Goal: Information Seeking & Learning: Check status

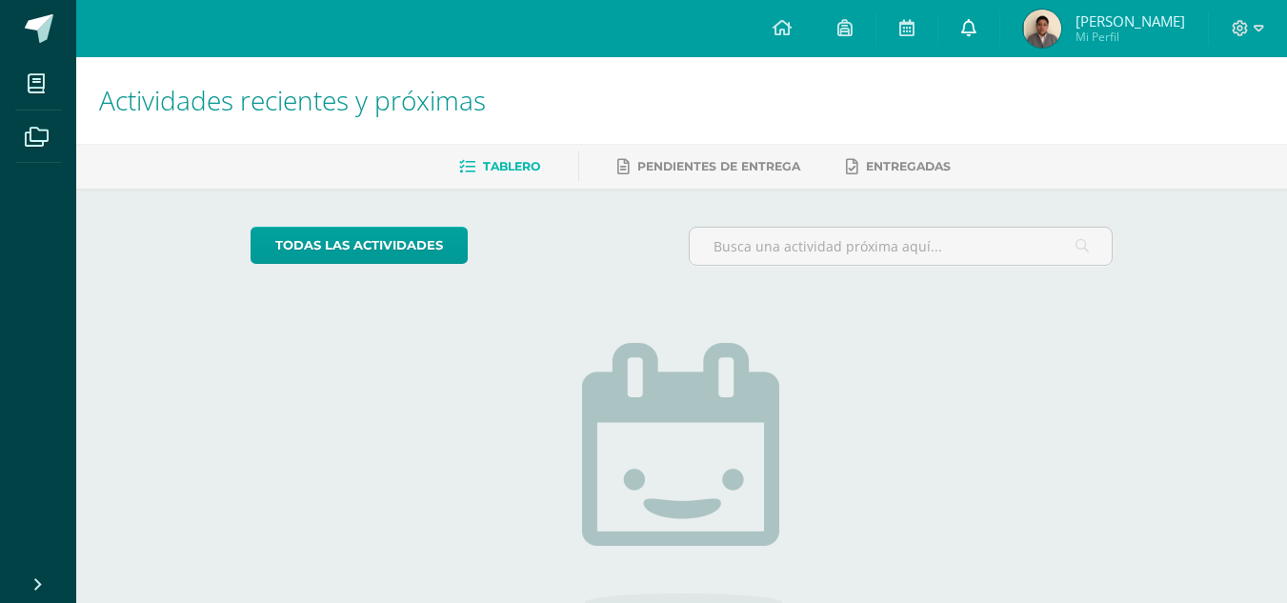
click at [959, 22] on link at bounding box center [968, 28] width 61 height 57
click at [1200, 203] on div "Actividades recientes y próximas Tablero Pendientes de entrega Entregadas todas…" at bounding box center [681, 416] width 1211 height 719
click at [974, 42] on link at bounding box center [968, 28] width 61 height 57
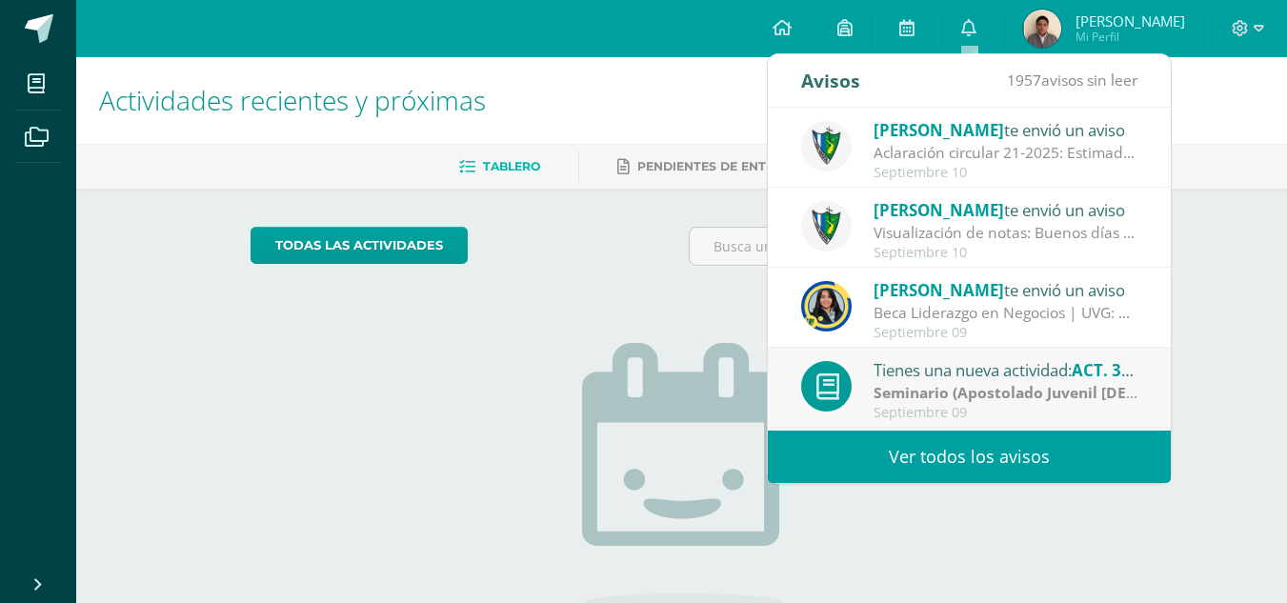
click at [1081, 31] on span "Mi Perfil" at bounding box center [1131, 37] width 110 height 16
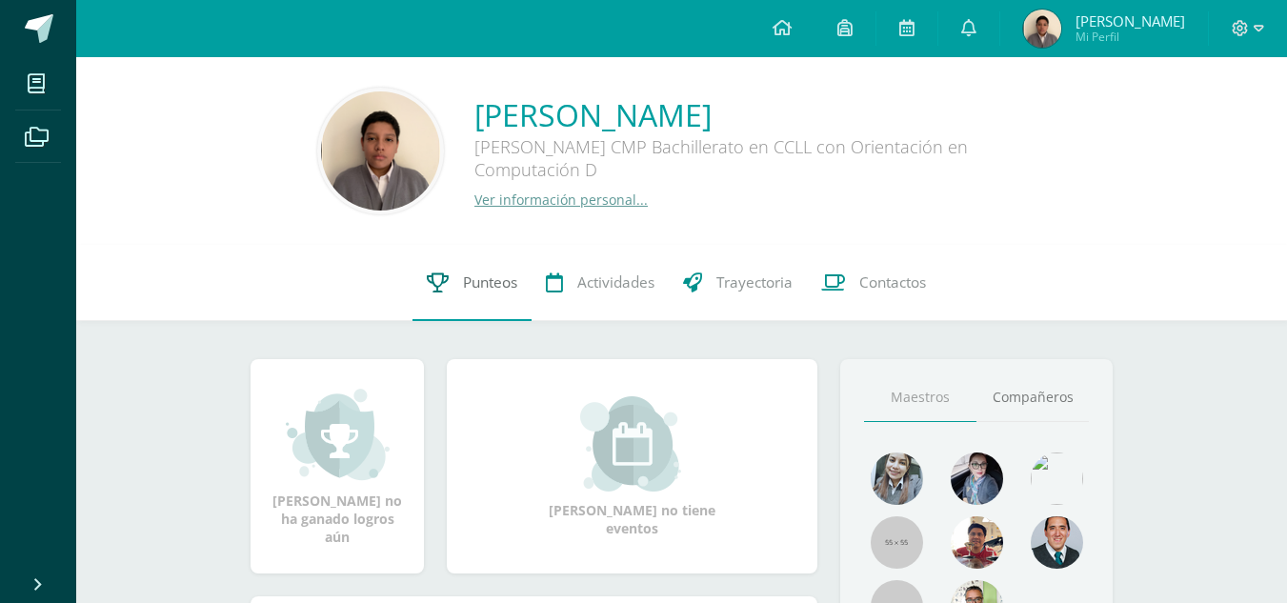
click at [496, 266] on link "Punteos" at bounding box center [471, 283] width 119 height 76
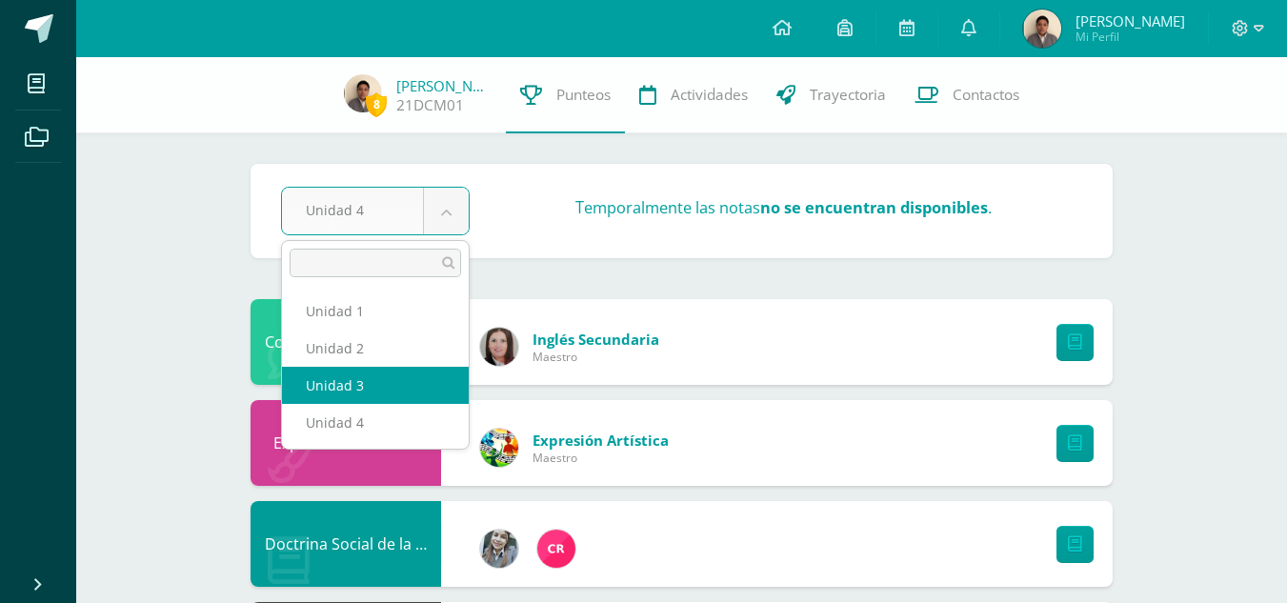
select select "Unidad 3"
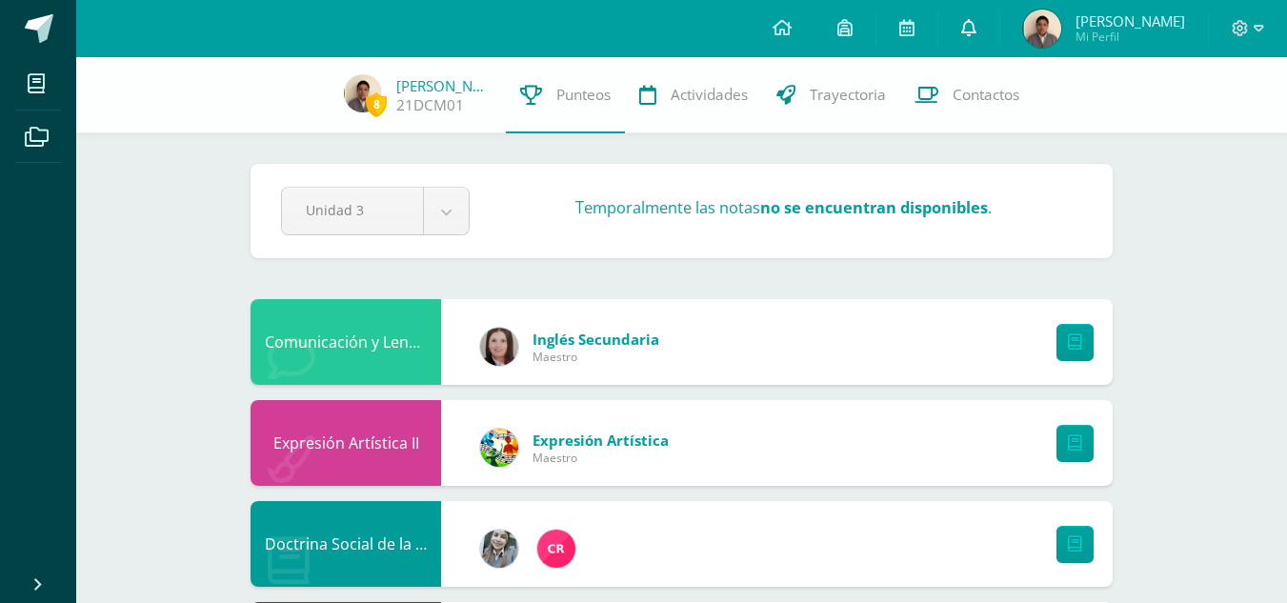
click at [983, 22] on link at bounding box center [968, 28] width 61 height 57
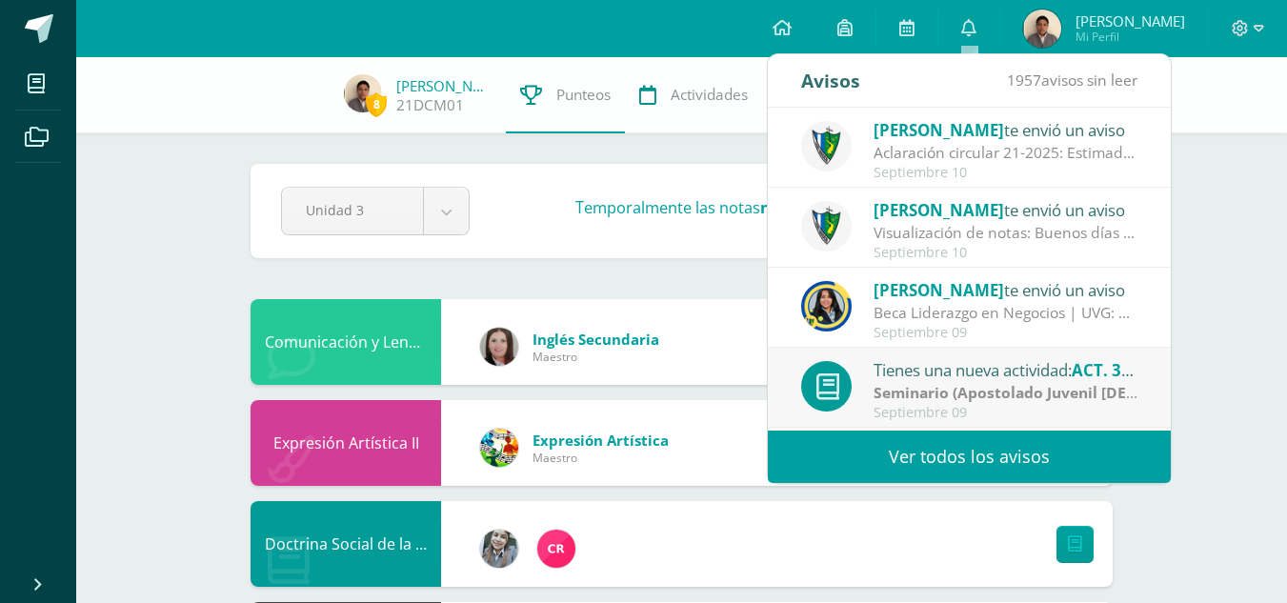
click at [1048, 215] on div "[PERSON_NAME] te envió un aviso" at bounding box center [1006, 209] width 265 height 25
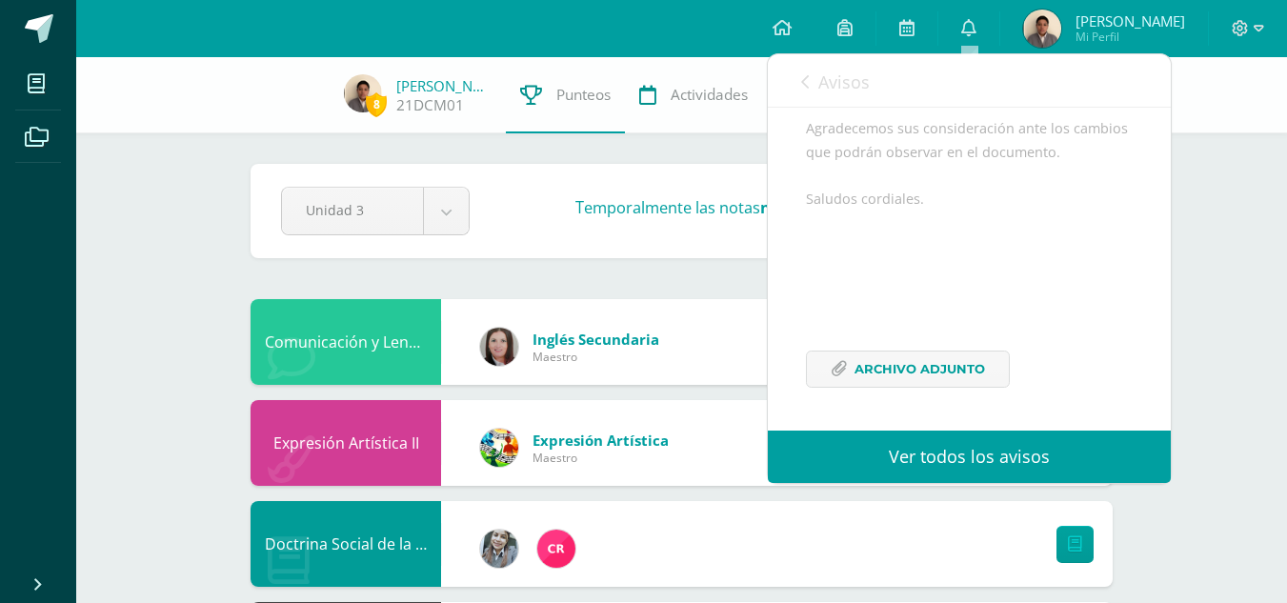
scroll to position [458, 0]
click at [840, 89] on span "Avisos" at bounding box center [843, 81] width 51 height 23
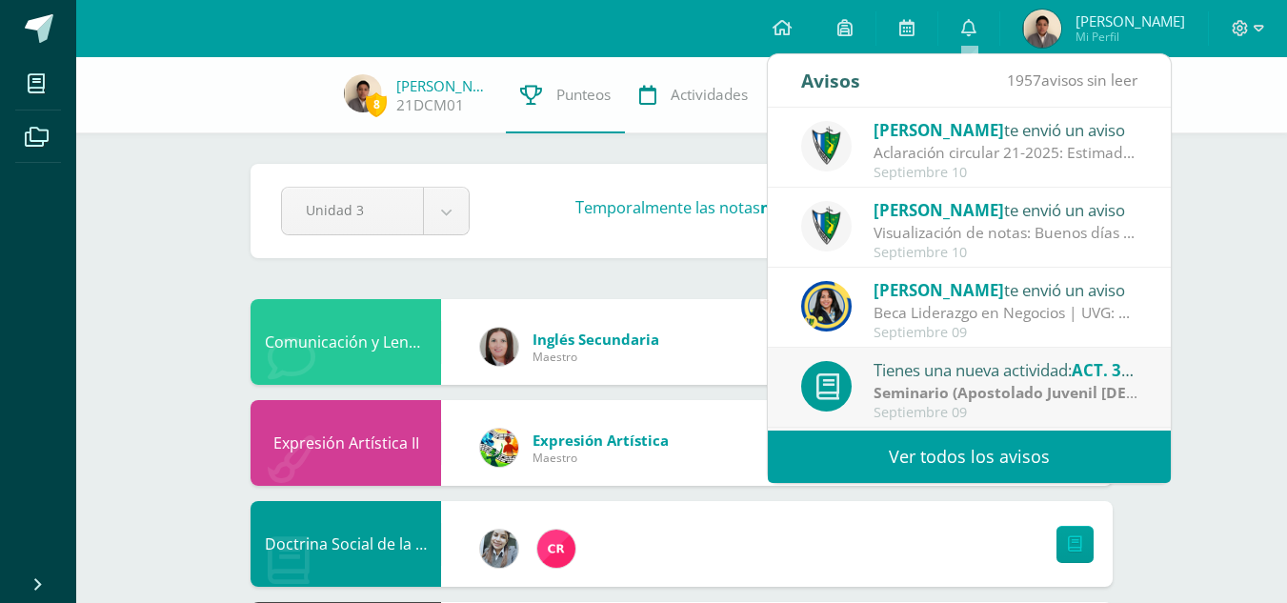
click at [919, 161] on div "Aclaración circular 21-2025: Estimados padres y estudiantes, es un gusto saluda…" at bounding box center [1006, 153] width 265 height 22
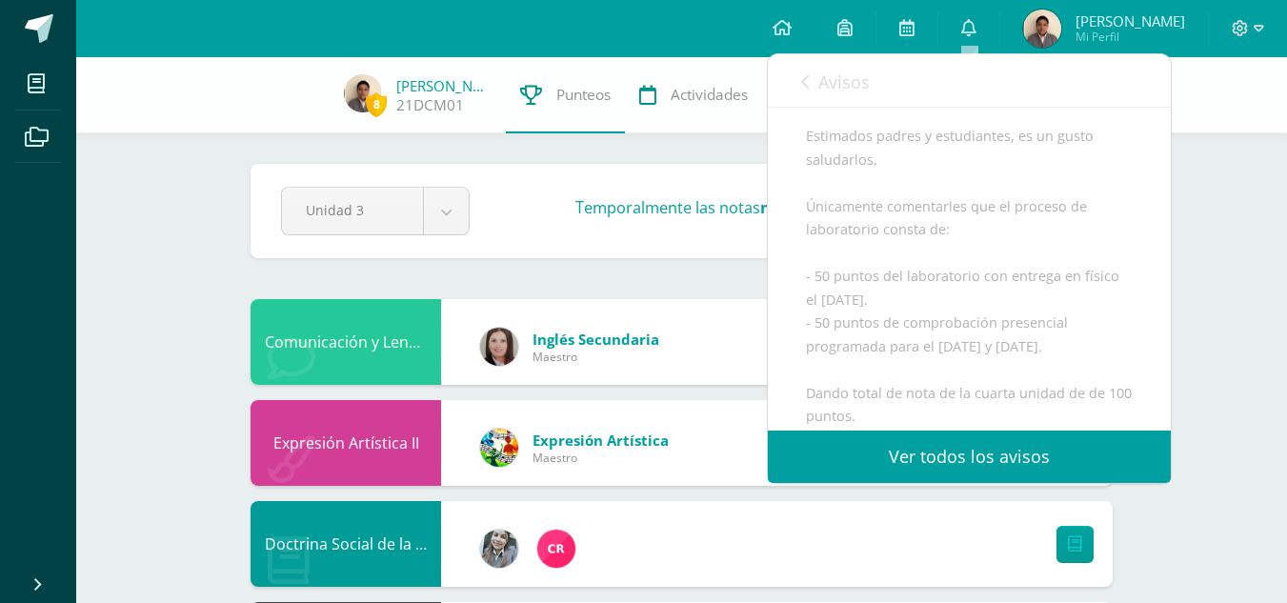
scroll to position [231, 0]
